Goal: Check status: Check status

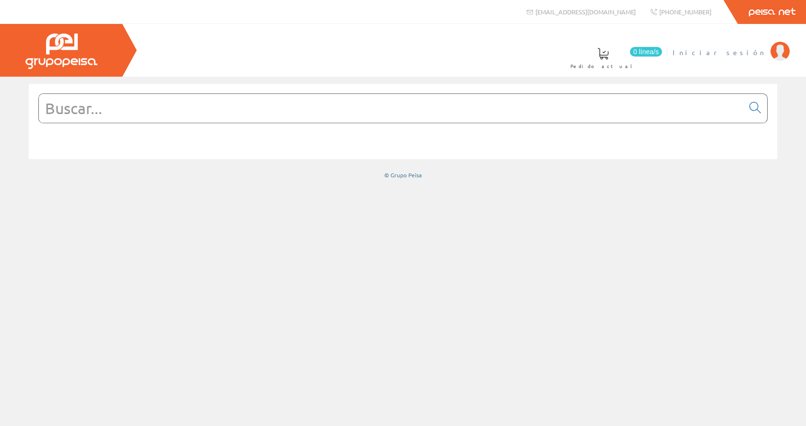
click at [742, 47] on link "Iniciar sesión" at bounding box center [730, 44] width 117 height 9
click at [741, 50] on span "Inma Catalán" at bounding box center [725, 52] width 79 height 10
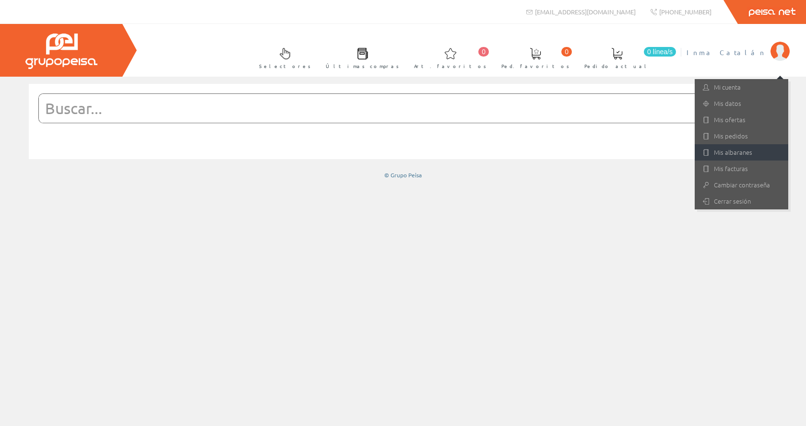
drag, startPoint x: 737, startPoint y: 151, endPoint x: 716, endPoint y: 160, distance: 23.2
click at [737, 151] on link "Mis albaranes" at bounding box center [741, 152] width 94 height 16
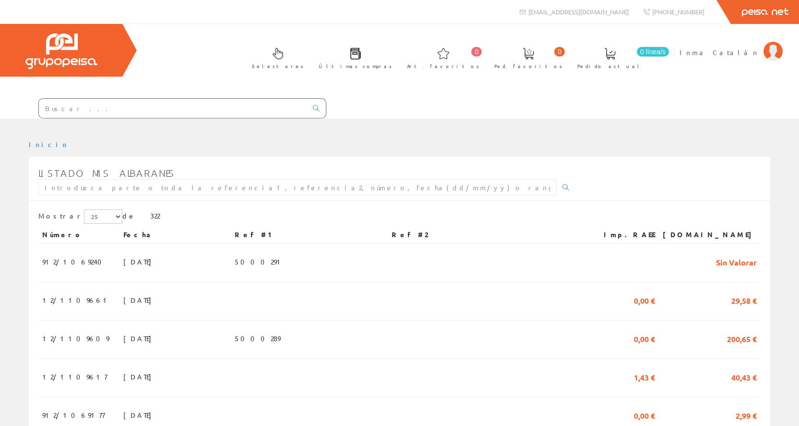
click at [81, 107] on input "text" at bounding box center [173, 108] width 268 height 19
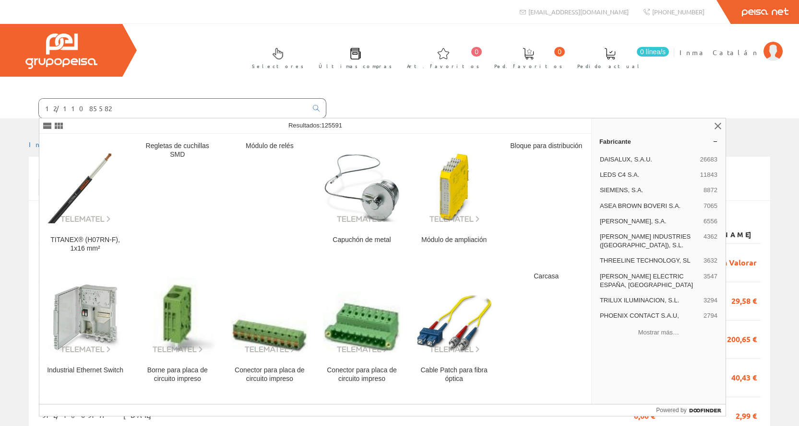
type input "12/11085582"
click at [331, 97] on div "Selectores Últimas compras 0 0" at bounding box center [399, 71] width 799 height 94
click at [499, 77] on div "Selectores Últimas compras 0 0" at bounding box center [399, 71] width 799 height 94
click at [731, 47] on link "Inma Catalán" at bounding box center [730, 44] width 103 height 9
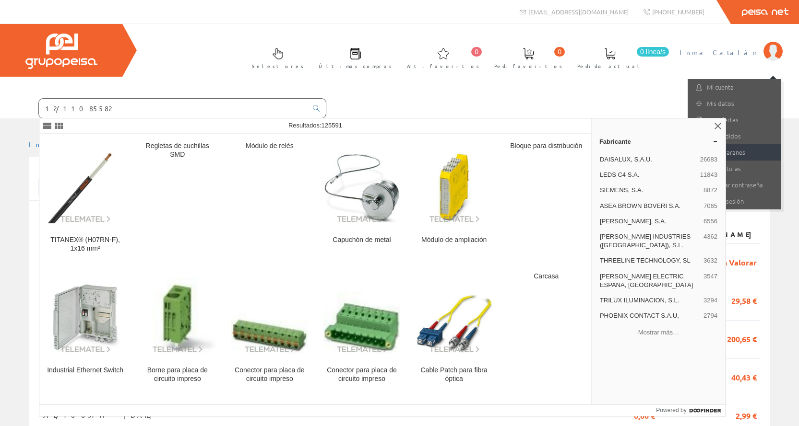
click at [756, 152] on link "Mis albaranes" at bounding box center [734, 152] width 94 height 16
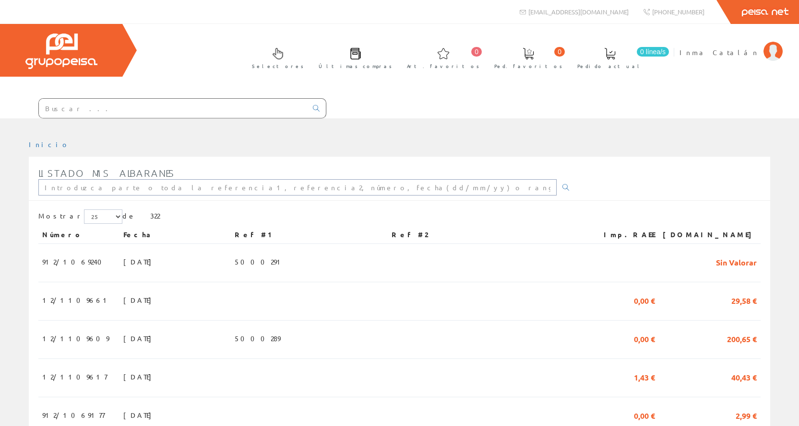
click at [91, 193] on input "text" at bounding box center [297, 187] width 518 height 16
type input "12/11085582"
click at [556, 187] on link at bounding box center [565, 187] width 19 height 16
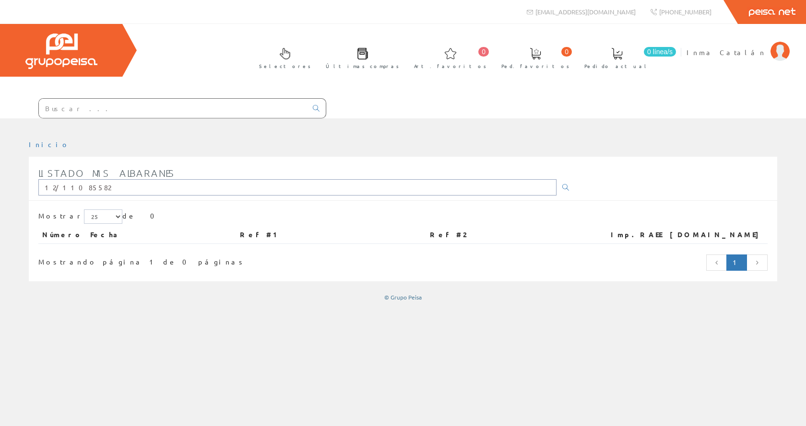
click at [53, 179] on input "12/11085582" at bounding box center [297, 187] width 518 height 16
type input "11085582"
click at [556, 179] on link at bounding box center [565, 187] width 19 height 16
click at [562, 184] on icon at bounding box center [565, 187] width 7 height 7
click at [359, 179] on input "11085582" at bounding box center [297, 187] width 518 height 16
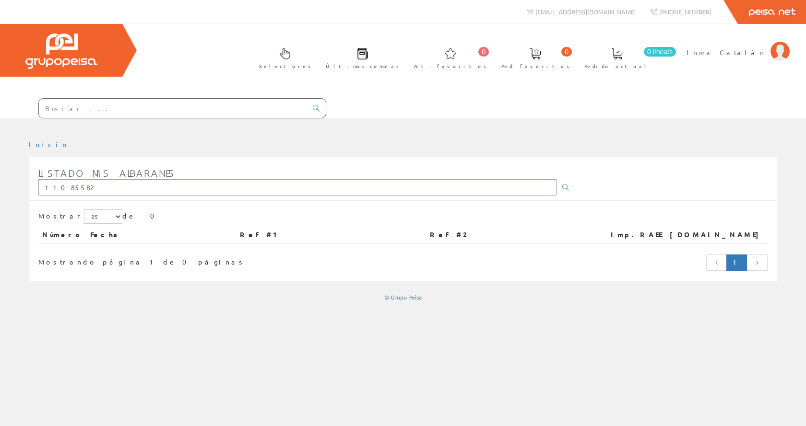
click at [359, 179] on input "11085582" at bounding box center [297, 187] width 518 height 16
click at [562, 184] on icon at bounding box center [565, 187] width 7 height 7
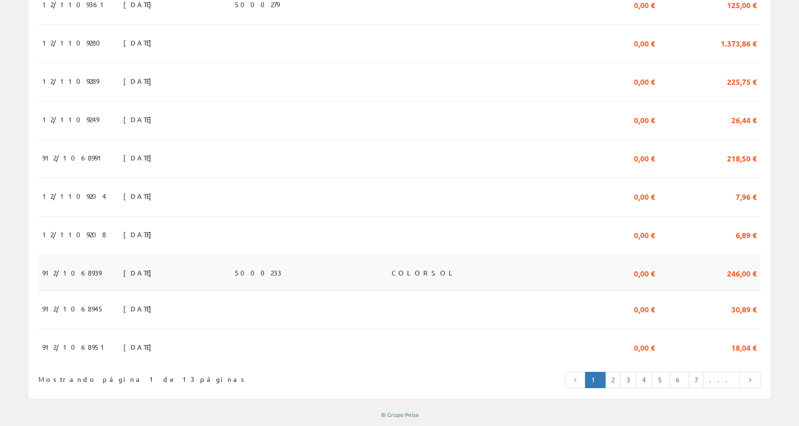
scroll to position [845, 0]
click at [620, 382] on link "2" at bounding box center [612, 380] width 15 height 16
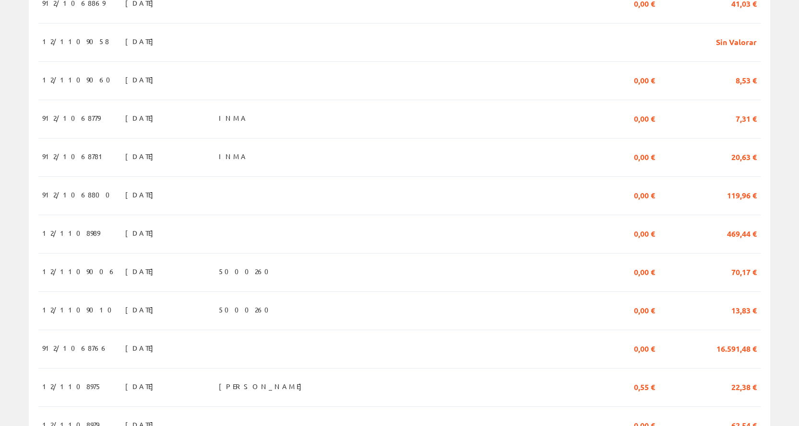
scroll to position [847, 0]
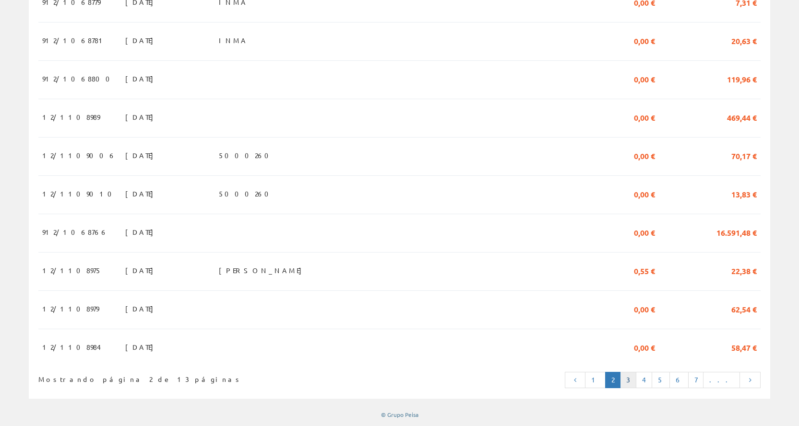
click at [636, 380] on link "3" at bounding box center [628, 380] width 16 height 16
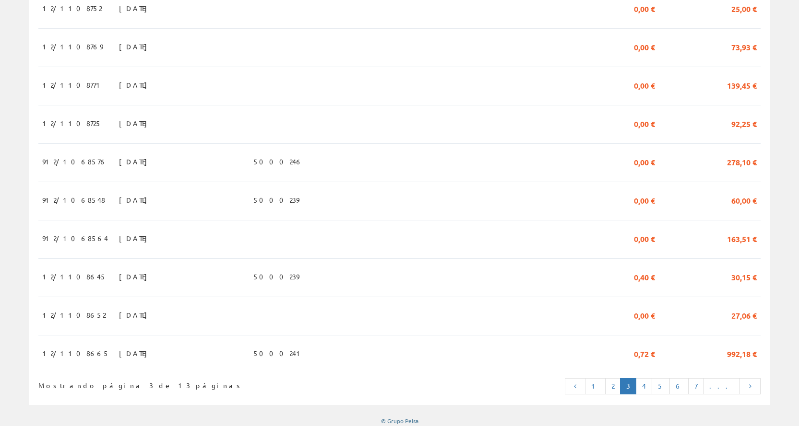
scroll to position [847, 0]
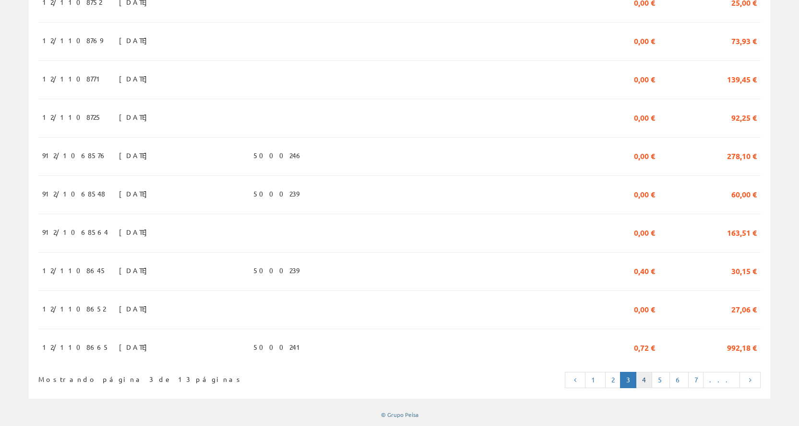
click at [652, 385] on link "4" at bounding box center [643, 380] width 16 height 16
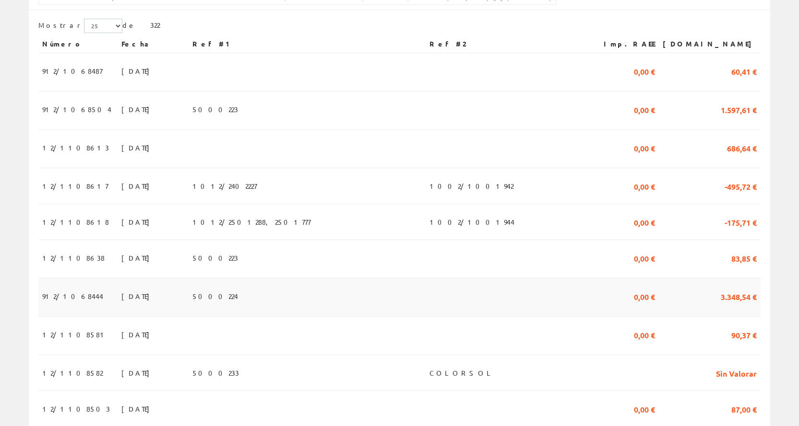
scroll to position [192, 0]
click at [188, 377] on td "[DATE]" at bounding box center [153, 372] width 71 height 36
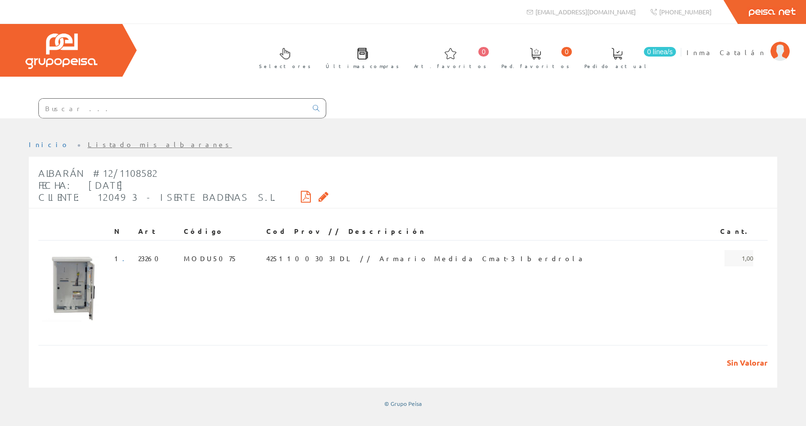
click at [256, 163] on div "Albarán #12/1108582 Fecha: [DATE] Cliente: 120493 - ISERTE [PERSON_NAME] S.L." at bounding box center [183, 186] width 290 height 46
click at [318, 193] on icon at bounding box center [323, 196] width 10 height 7
click at [301, 193] on icon at bounding box center [306, 196] width 10 height 7
